Goal: Book appointment/travel/reservation

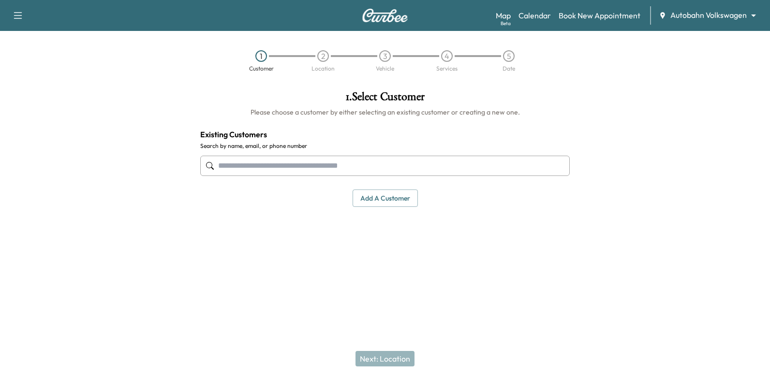
click at [700, 18] on body "Support Log Out Map Beta Calendar Book New Appointment Autobahn Volkswagen ****…" at bounding box center [385, 189] width 770 height 378
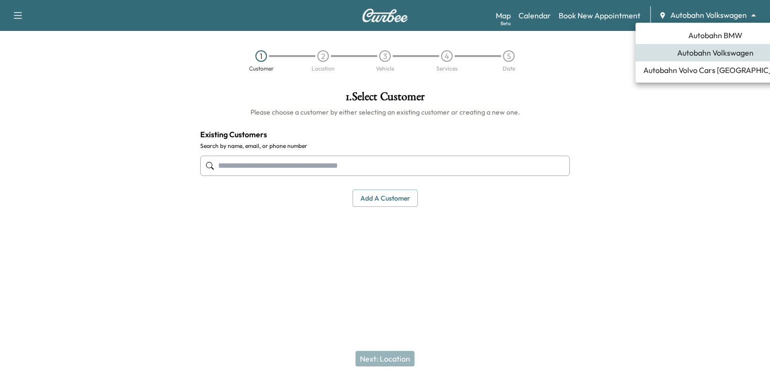
click at [717, 33] on span "Autobahn BMW" at bounding box center [715, 36] width 54 height 12
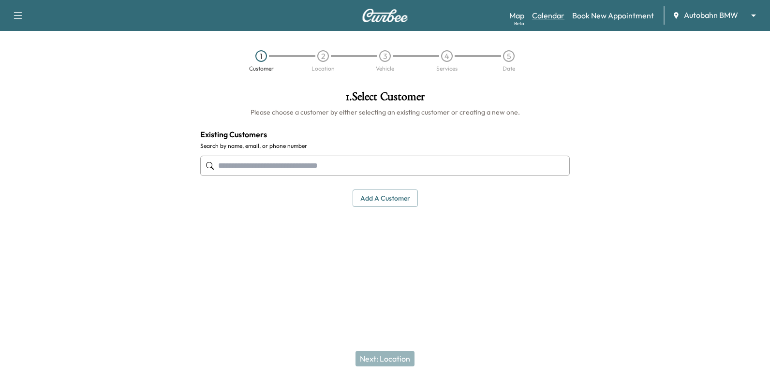
click at [536, 14] on link "Calendar" at bounding box center [548, 16] width 32 height 12
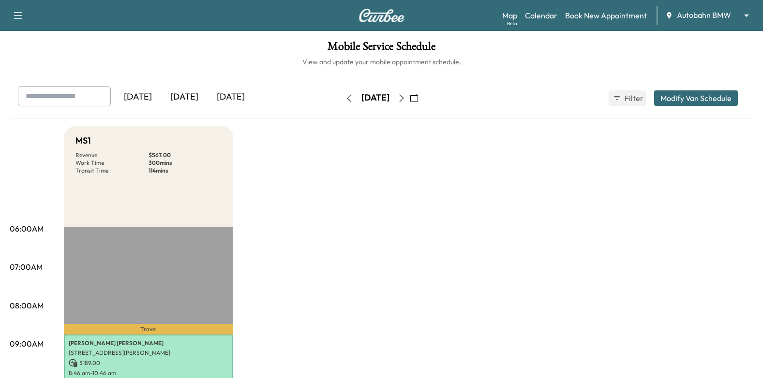
click at [405, 97] on icon "button" at bounding box center [402, 98] width 8 height 8
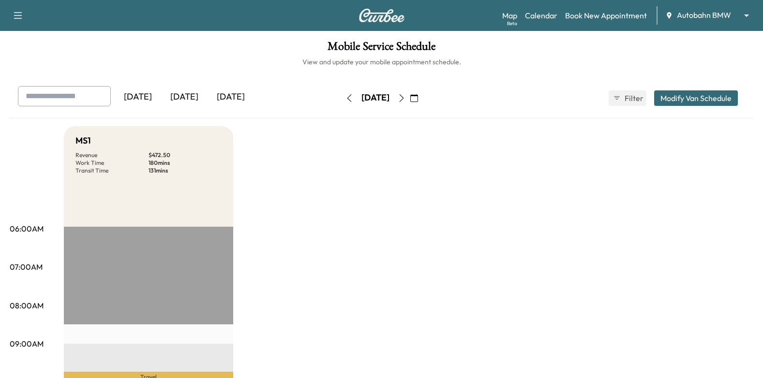
click at [405, 99] on icon "button" at bounding box center [402, 98] width 8 height 8
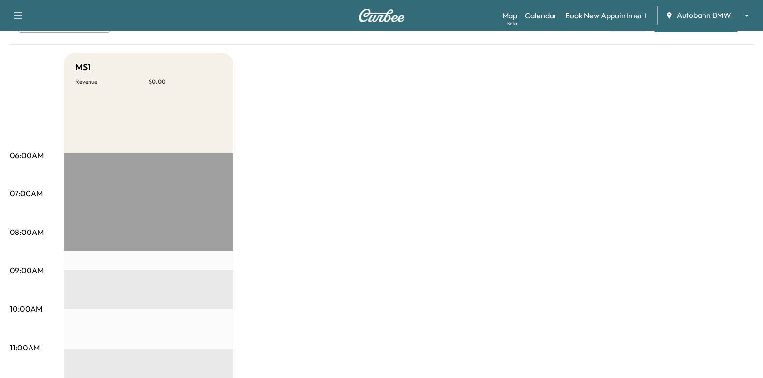
scroll to position [145, 0]
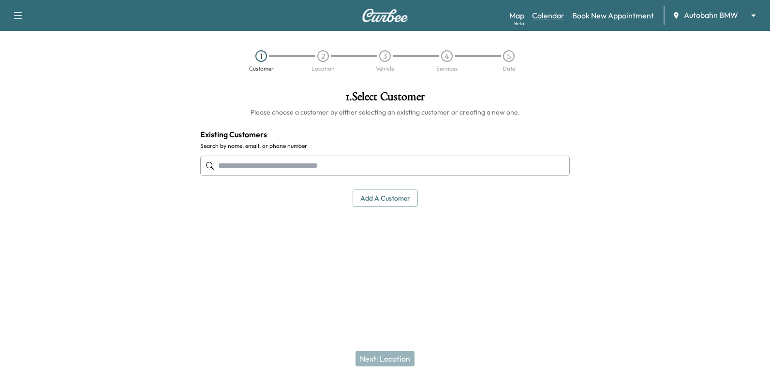
click at [550, 12] on link "Calendar" at bounding box center [548, 16] width 32 height 12
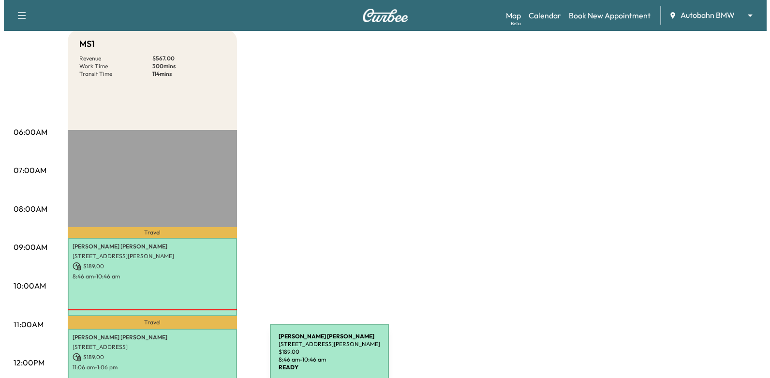
scroll to position [193, 0]
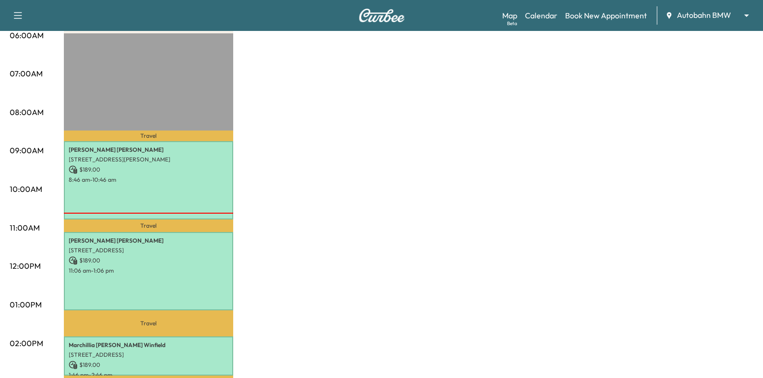
click at [52, 121] on div "06:00AM 07:00AM 08:00AM 09:00AM 10:00AM 11:00AM 12:00PM 01:00PM 02:00PM 03:00PM…" at bounding box center [37, 341] width 54 height 616
click at [133, 151] on p "[PERSON_NAME]" at bounding box center [149, 150] width 160 height 8
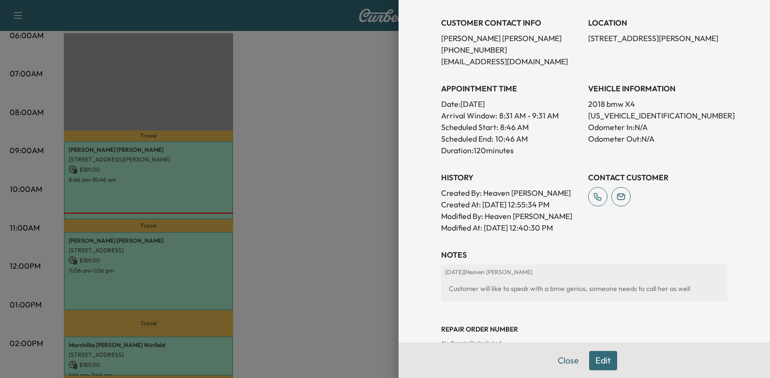
click at [282, 263] on div at bounding box center [385, 189] width 770 height 378
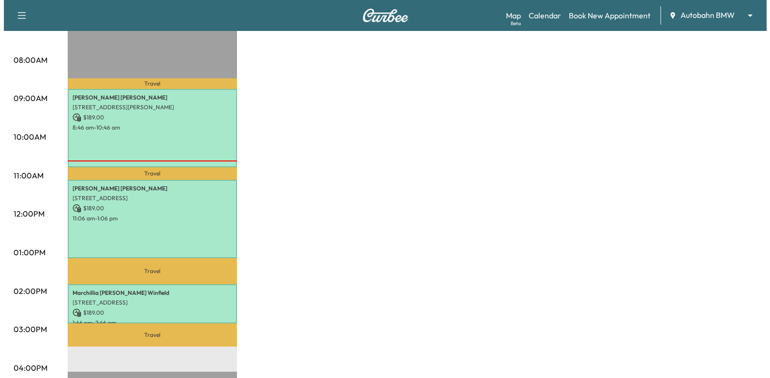
scroll to position [290, 0]
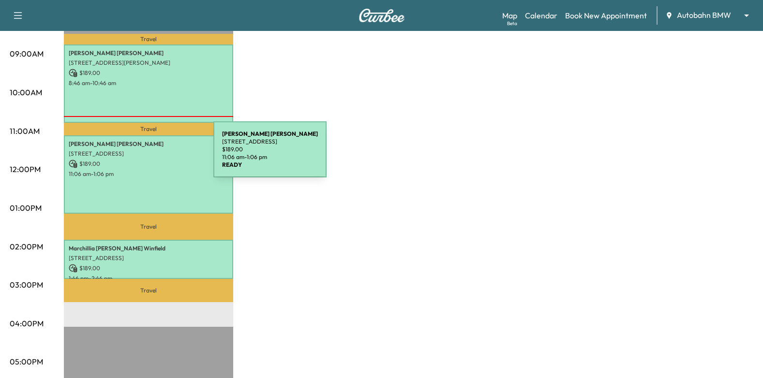
click at [141, 155] on p "[STREET_ADDRESS]" at bounding box center [149, 154] width 160 height 8
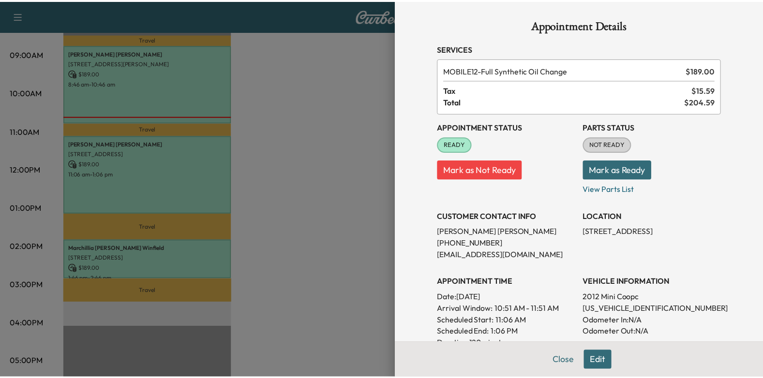
scroll to position [145, 0]
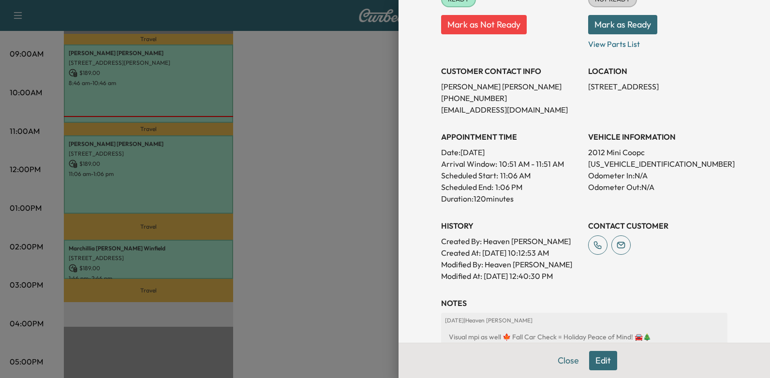
click at [249, 195] on div at bounding box center [385, 189] width 770 height 378
